Goal: Navigation & Orientation: Find specific page/section

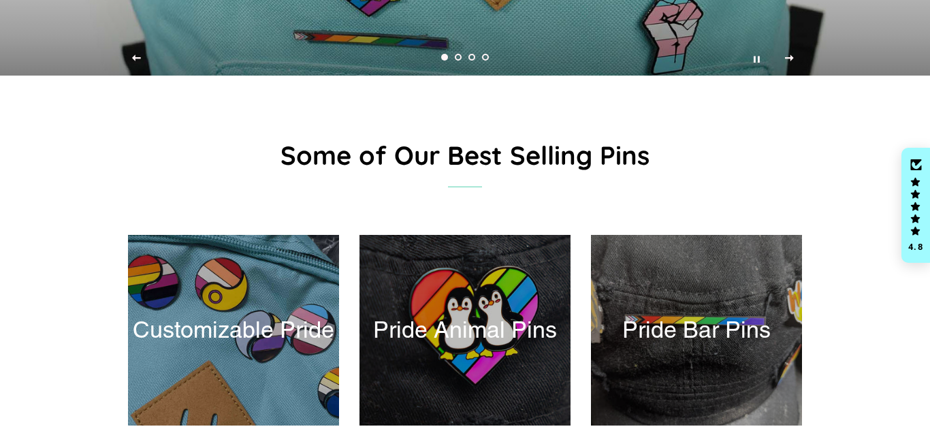
scroll to position [367, 0]
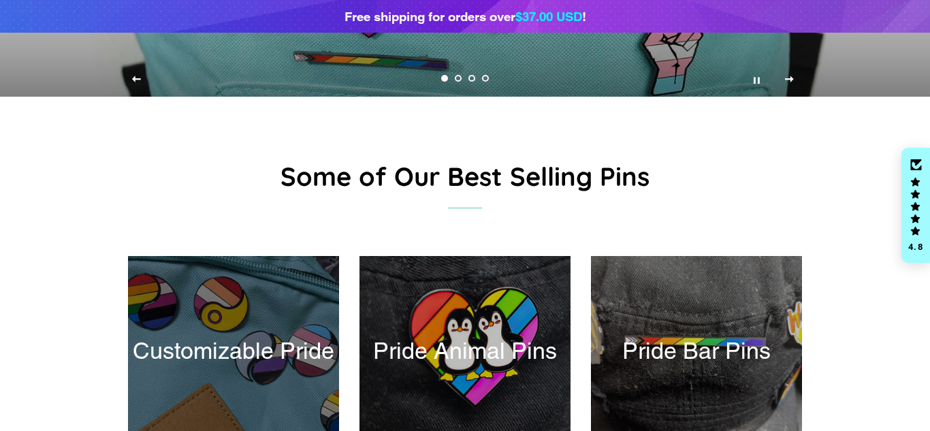
click at [267, 336] on div at bounding box center [233, 351] width 217 height 196
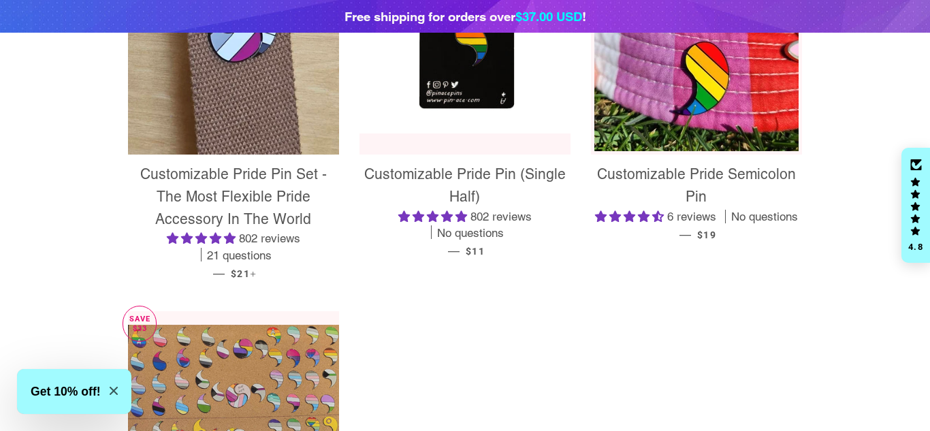
scroll to position [383, 0]
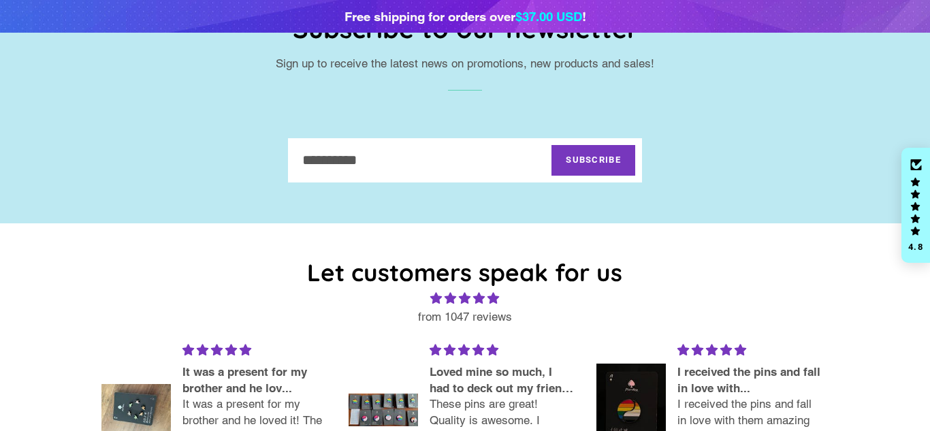
scroll to position [909, 0]
